Goal: Information Seeking & Learning: Learn about a topic

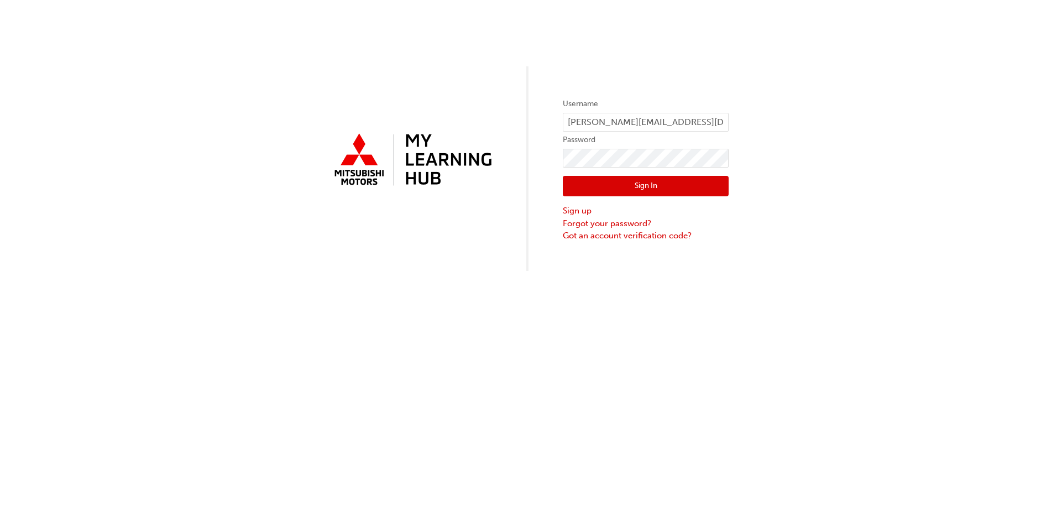
click at [630, 190] on button "Sign In" at bounding box center [646, 186] width 166 height 21
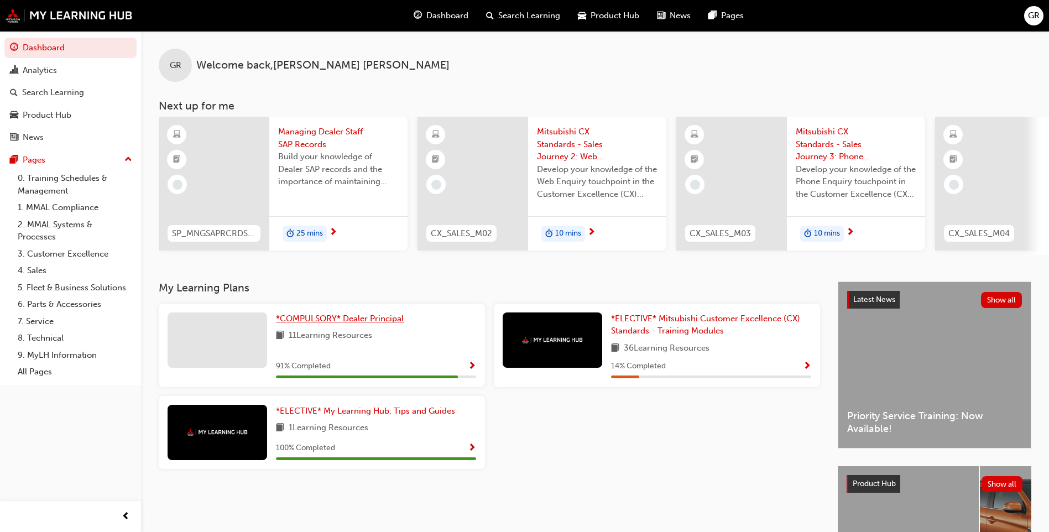
click at [383, 323] on span "*COMPULSORY* Dealer Principal" at bounding box center [340, 319] width 128 height 10
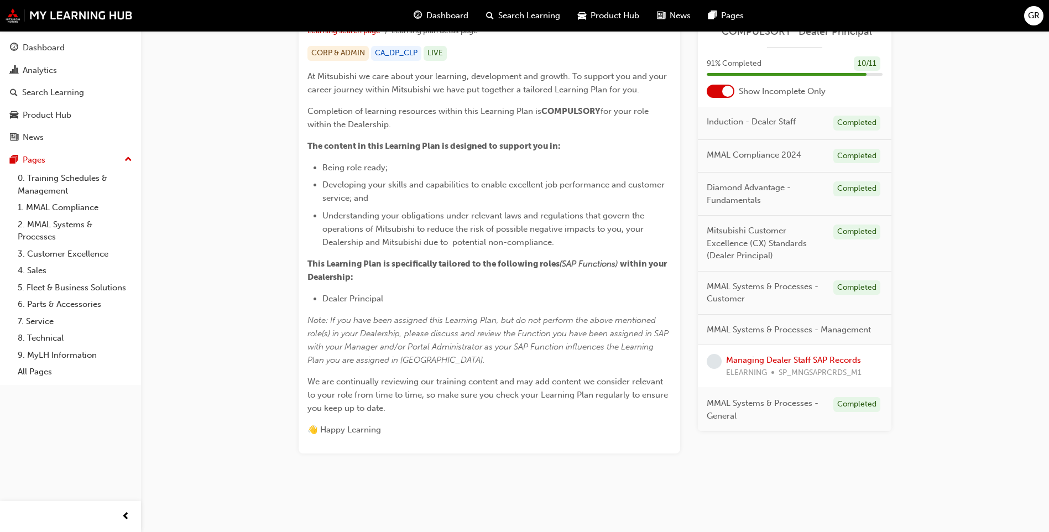
scroll to position [223, 0]
click at [833, 358] on link "Managing Dealer Staff SAP Records" at bounding box center [793, 360] width 135 height 10
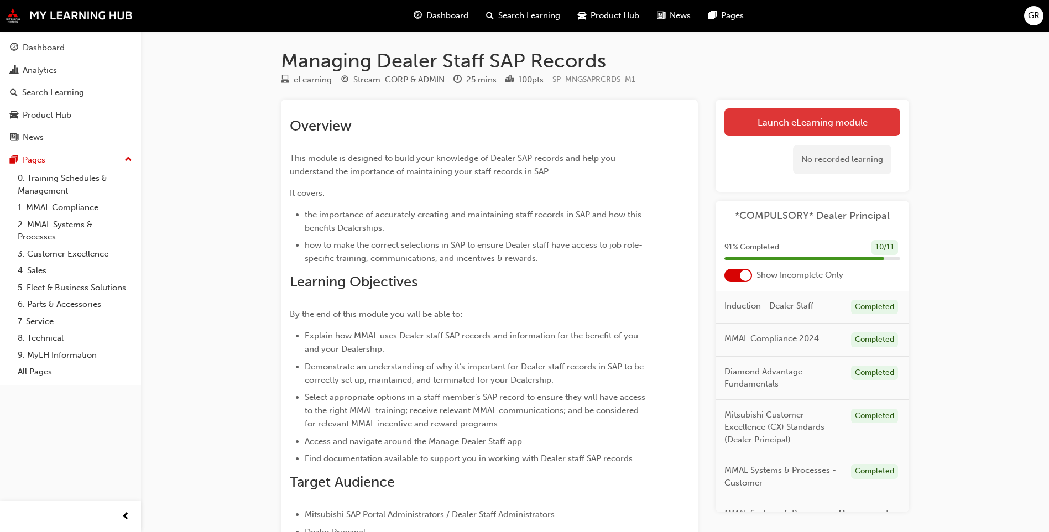
click at [805, 129] on link "Launch eLearning module" at bounding box center [812, 122] width 176 height 28
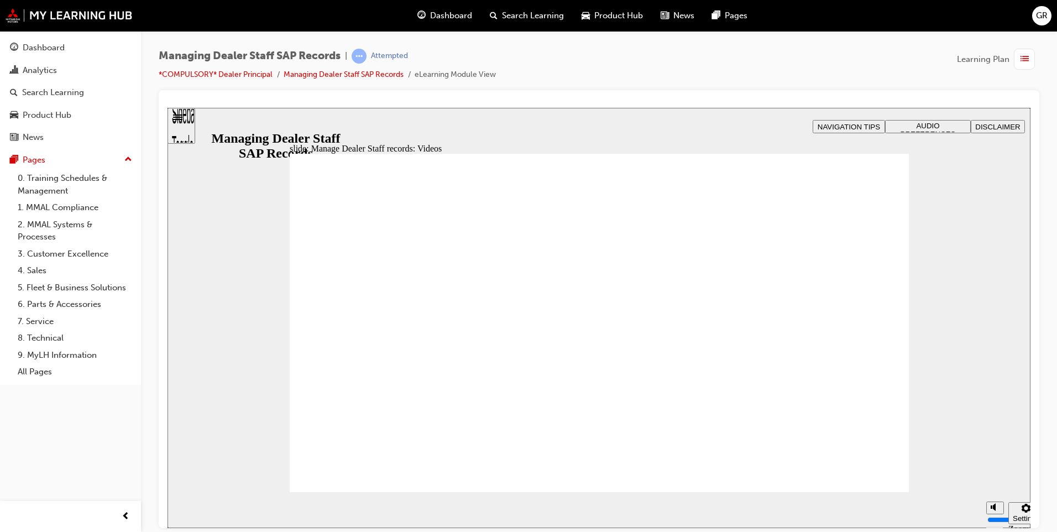
type input "123"
type input "127"
type input "254"
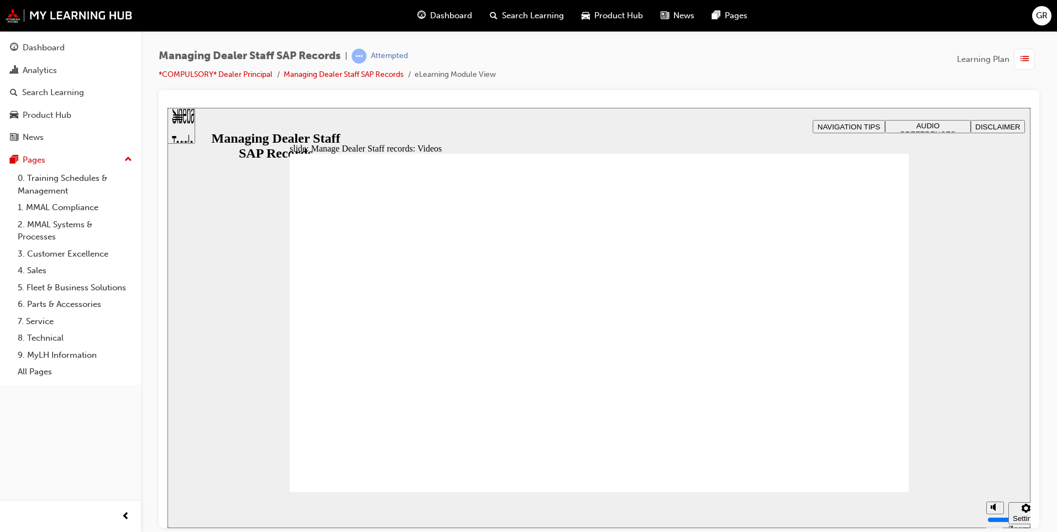
type input "75"
type input "144"
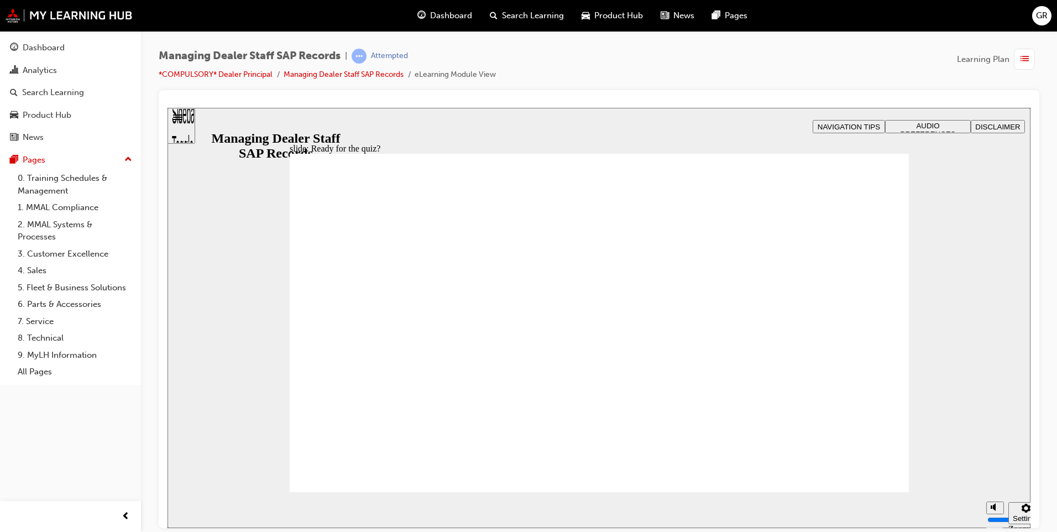
checkbox input "true"
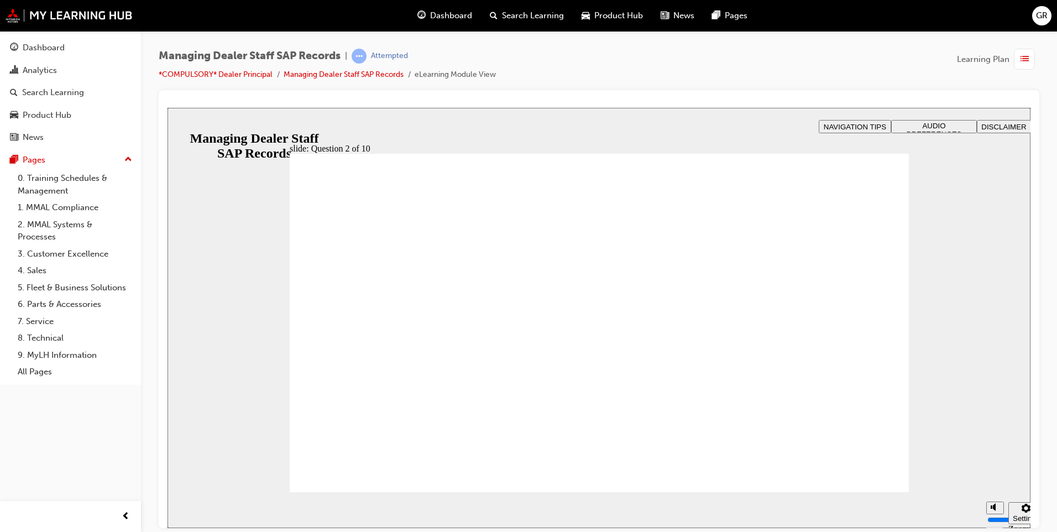
radio input "true"
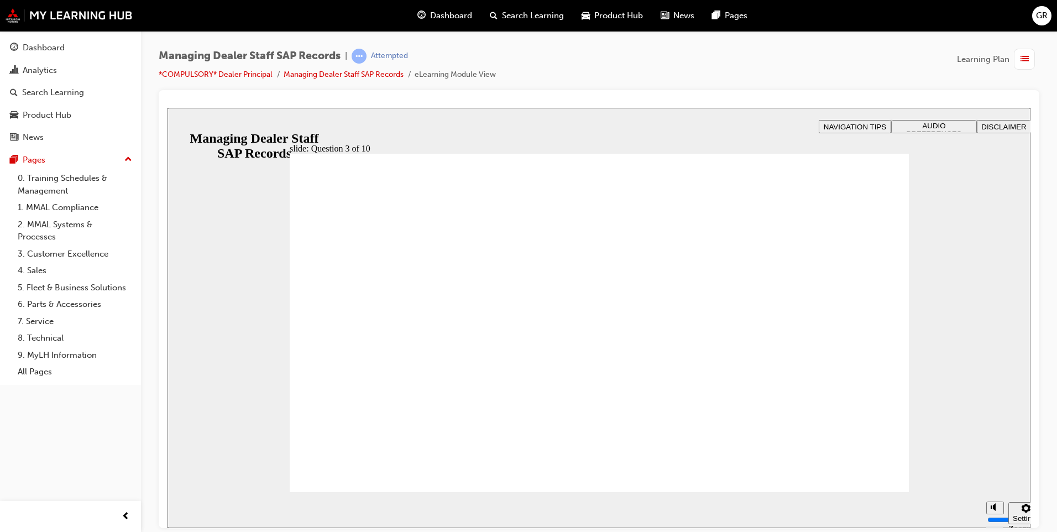
checkbox input "true"
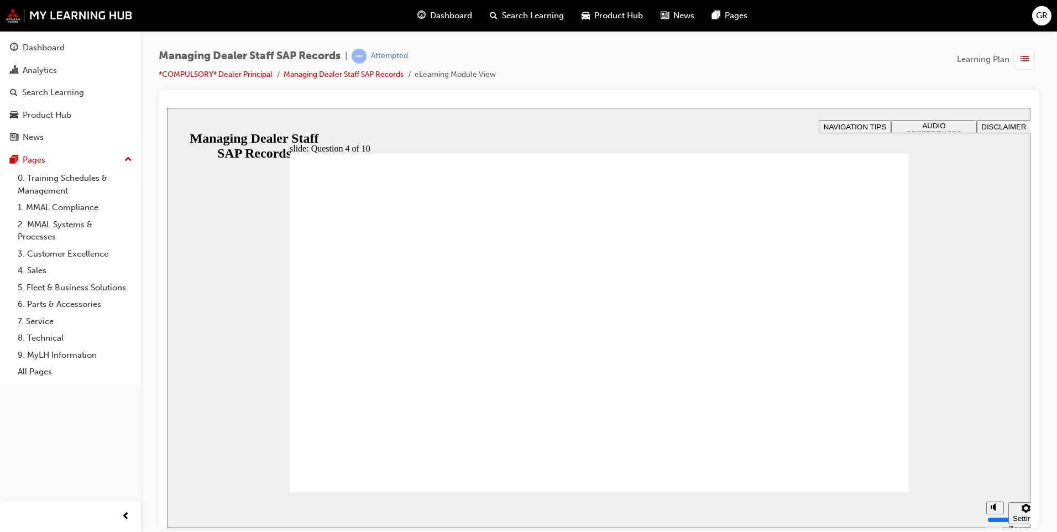
checkbox input "true"
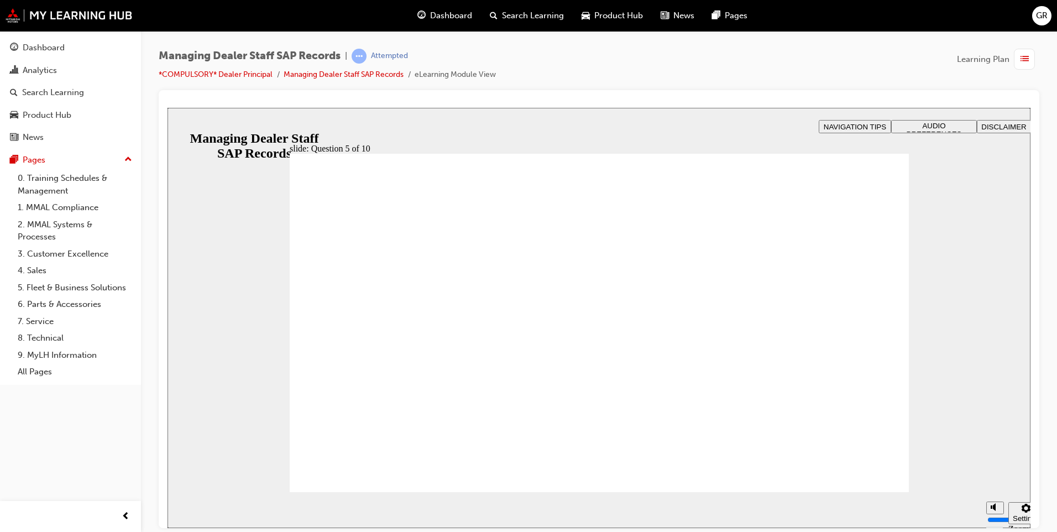
checkbox input "true"
radio input "true"
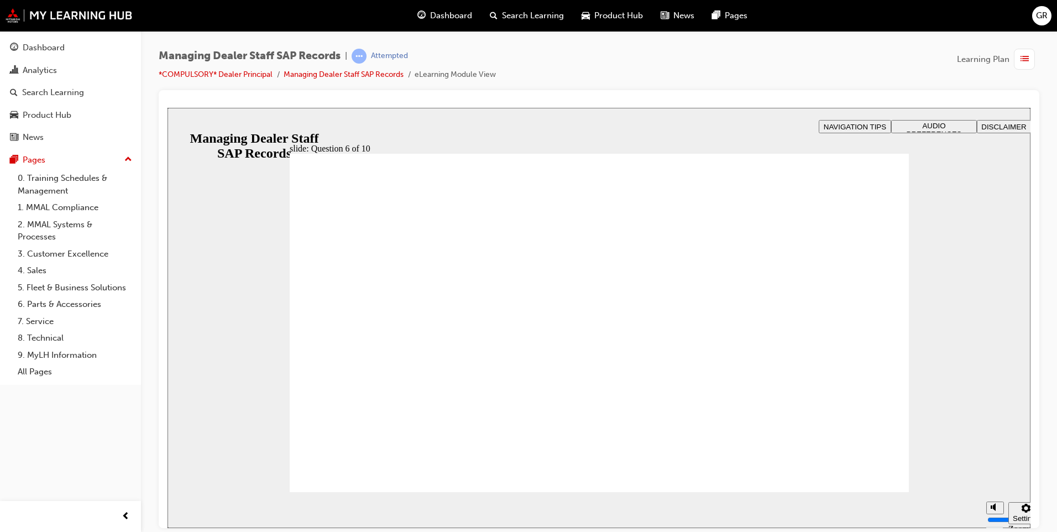
checkbox input "true"
radio input "true"
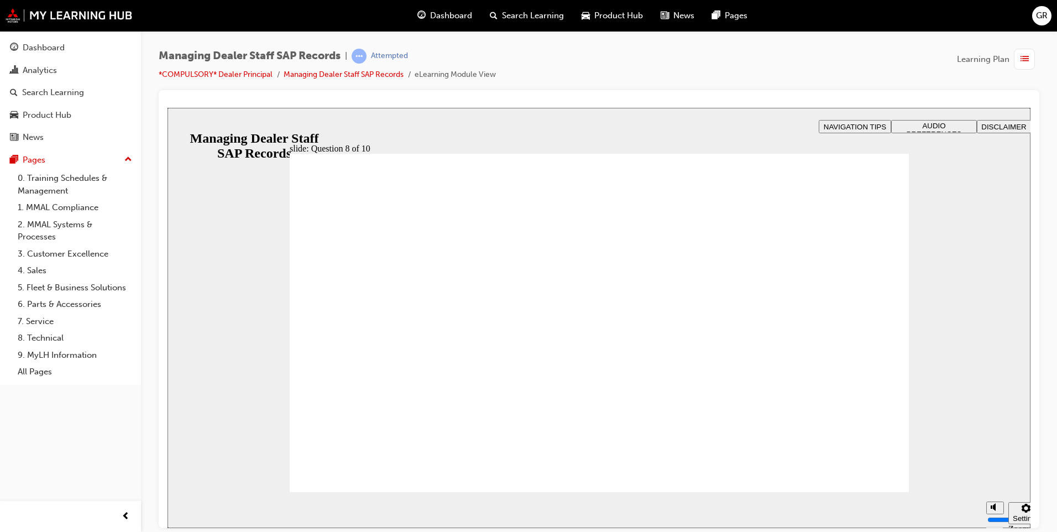
radio input "false"
radio input "true"
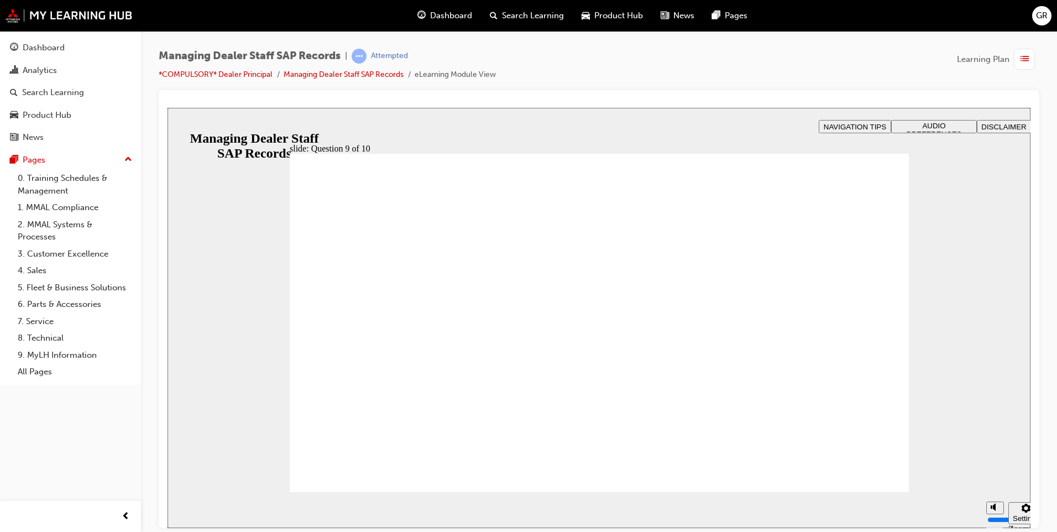
radio input "true"
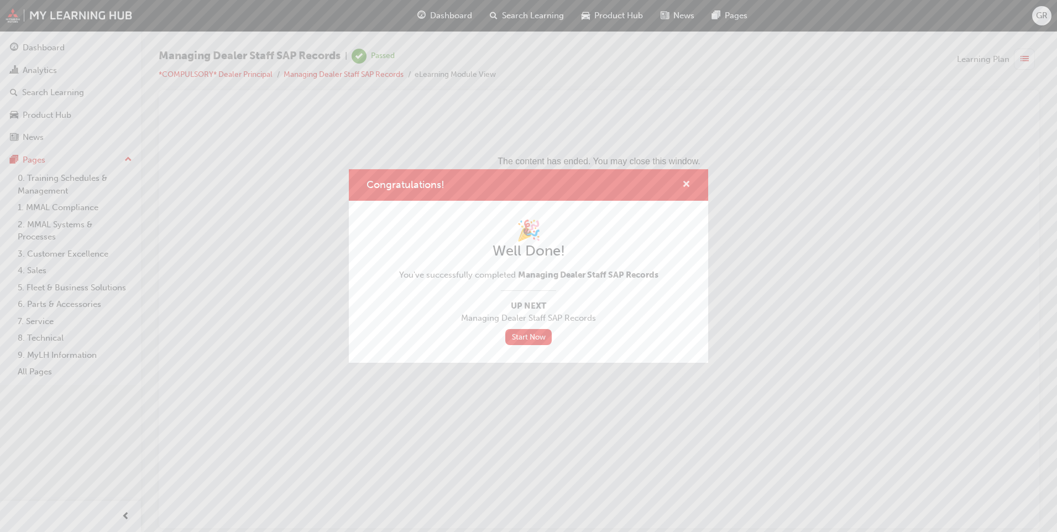
click at [687, 183] on span "cross-icon" at bounding box center [686, 185] width 8 height 10
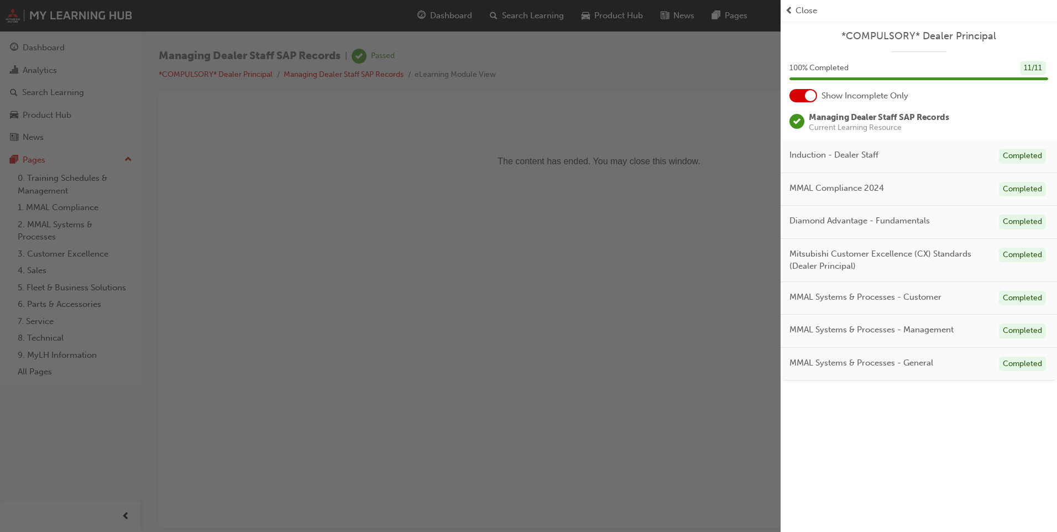
click at [803, 11] on span "Close" at bounding box center [807, 10] width 22 height 13
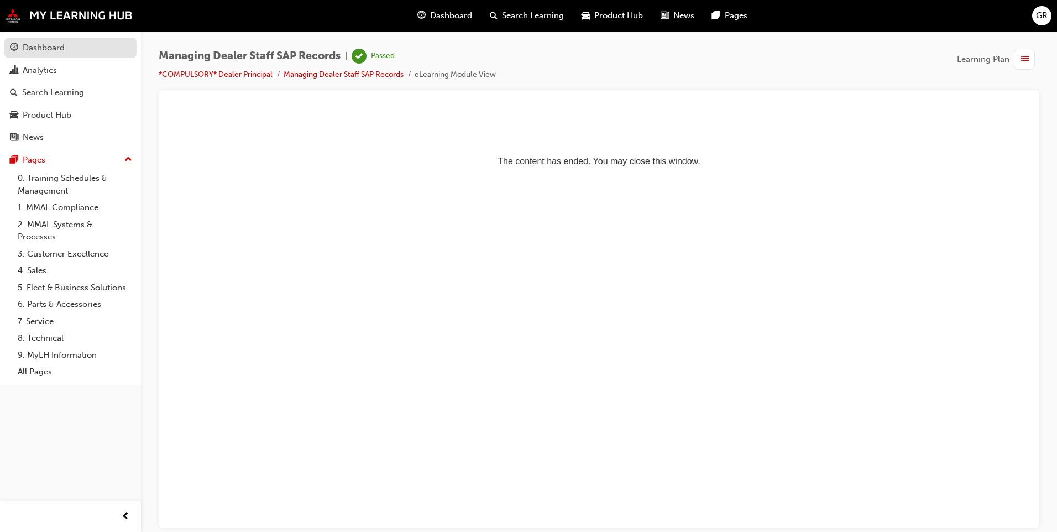
click at [50, 49] on div "Dashboard" at bounding box center [44, 47] width 42 height 13
